Goal: Navigation & Orientation: Find specific page/section

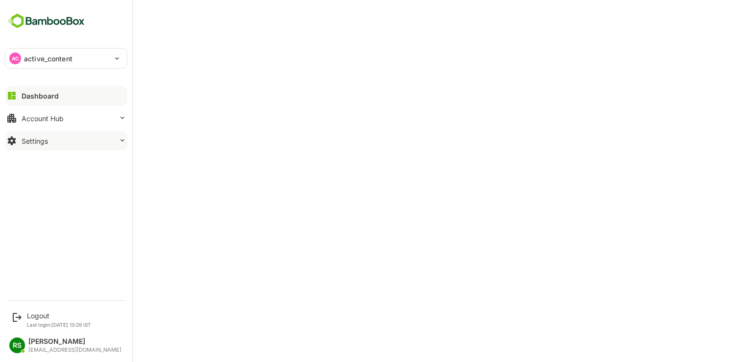
click at [25, 138] on div "Settings" at bounding box center [35, 141] width 26 height 8
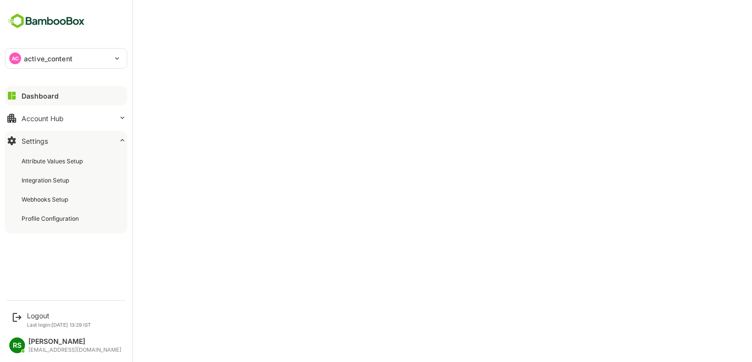
click at [14, 341] on div "RS" at bounding box center [17, 345] width 16 height 16
click at [23, 21] on img at bounding box center [46, 21] width 83 height 19
click at [116, 54] on div "AC active_content" at bounding box center [65, 58] width 121 height 20
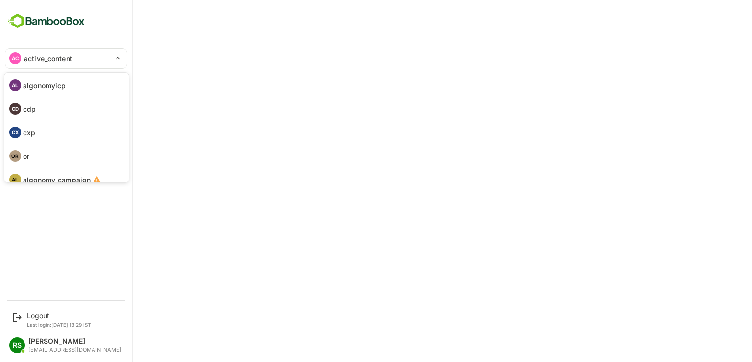
scroll to position [57, 0]
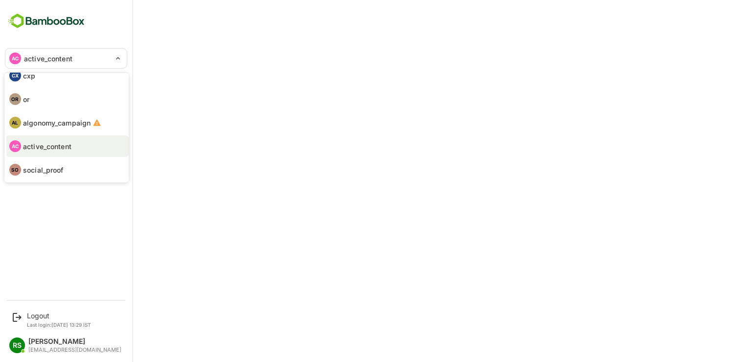
click at [50, 232] on div at bounding box center [376, 181] width 752 height 362
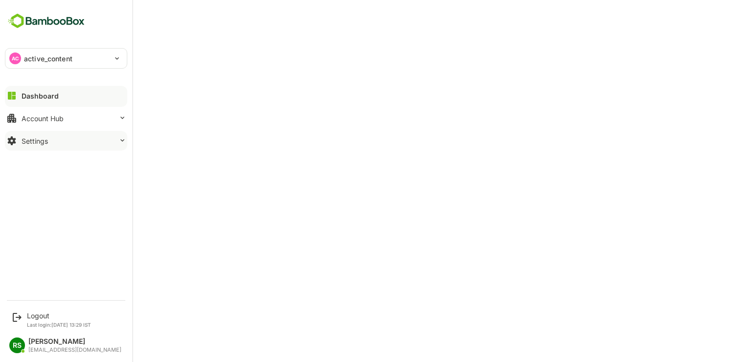
click at [33, 146] on button "Settings" at bounding box center [66, 141] width 122 height 20
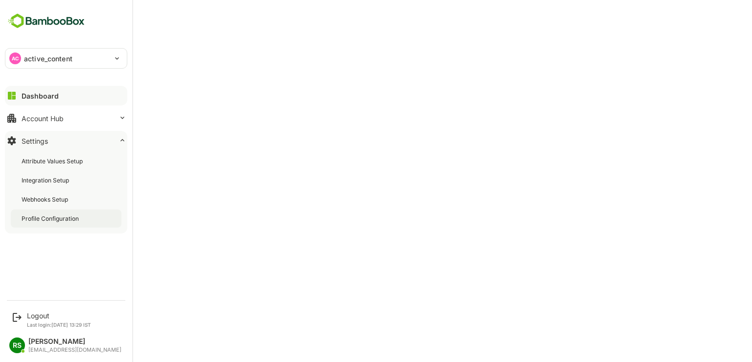
click at [42, 222] on div "Profile Configuration" at bounding box center [51, 218] width 59 height 8
click at [30, 114] on div "Account Hub" at bounding box center [43, 118] width 42 height 8
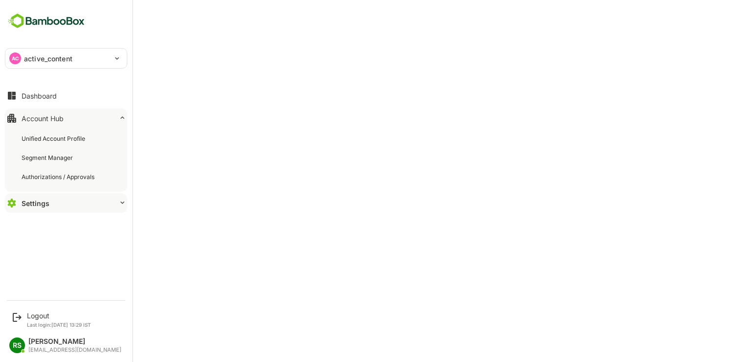
click at [41, 200] on div "Settings" at bounding box center [36, 203] width 28 height 8
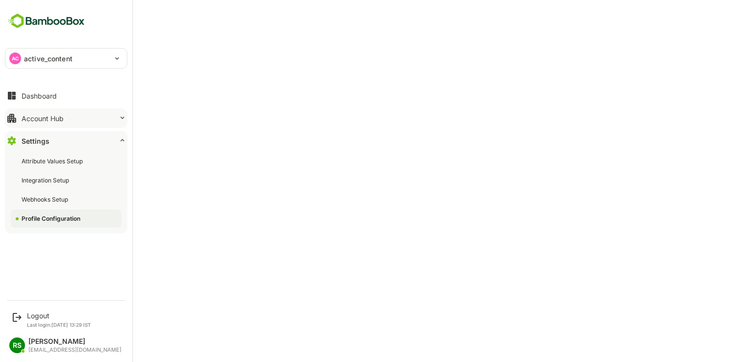
click at [42, 111] on button "Account Hub" at bounding box center [66, 118] width 122 height 20
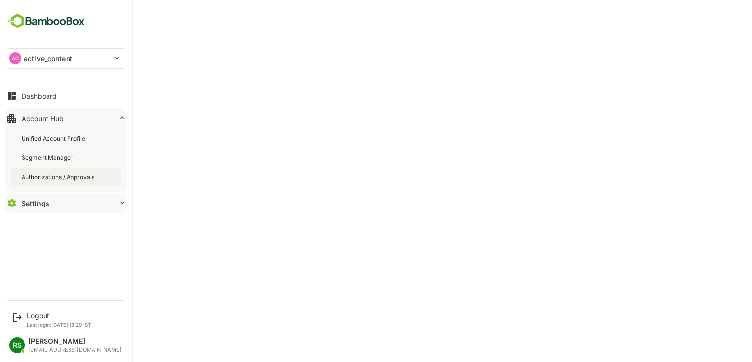
click at [42, 174] on div "Authorizations / Approvals" at bounding box center [59, 176] width 75 height 8
click at [41, 157] on div "Segment Manager" at bounding box center [48, 157] width 53 height 8
click at [45, 136] on div "Unified Account Profile" at bounding box center [55, 138] width 66 height 8
